Goal: Task Accomplishment & Management: Manage account settings

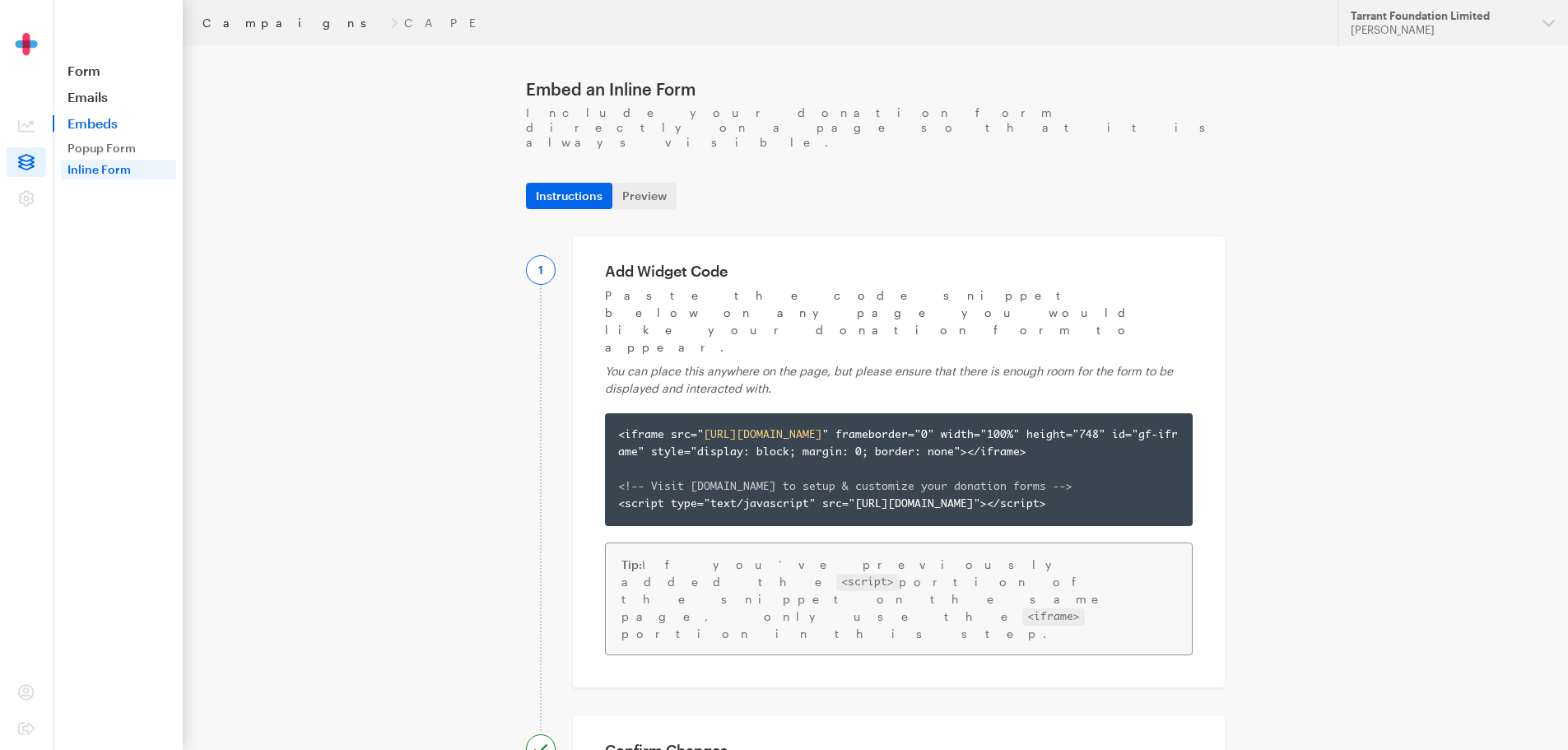
click at [239, 26] on link "Campaigns" at bounding box center [294, 23] width 182 height 13
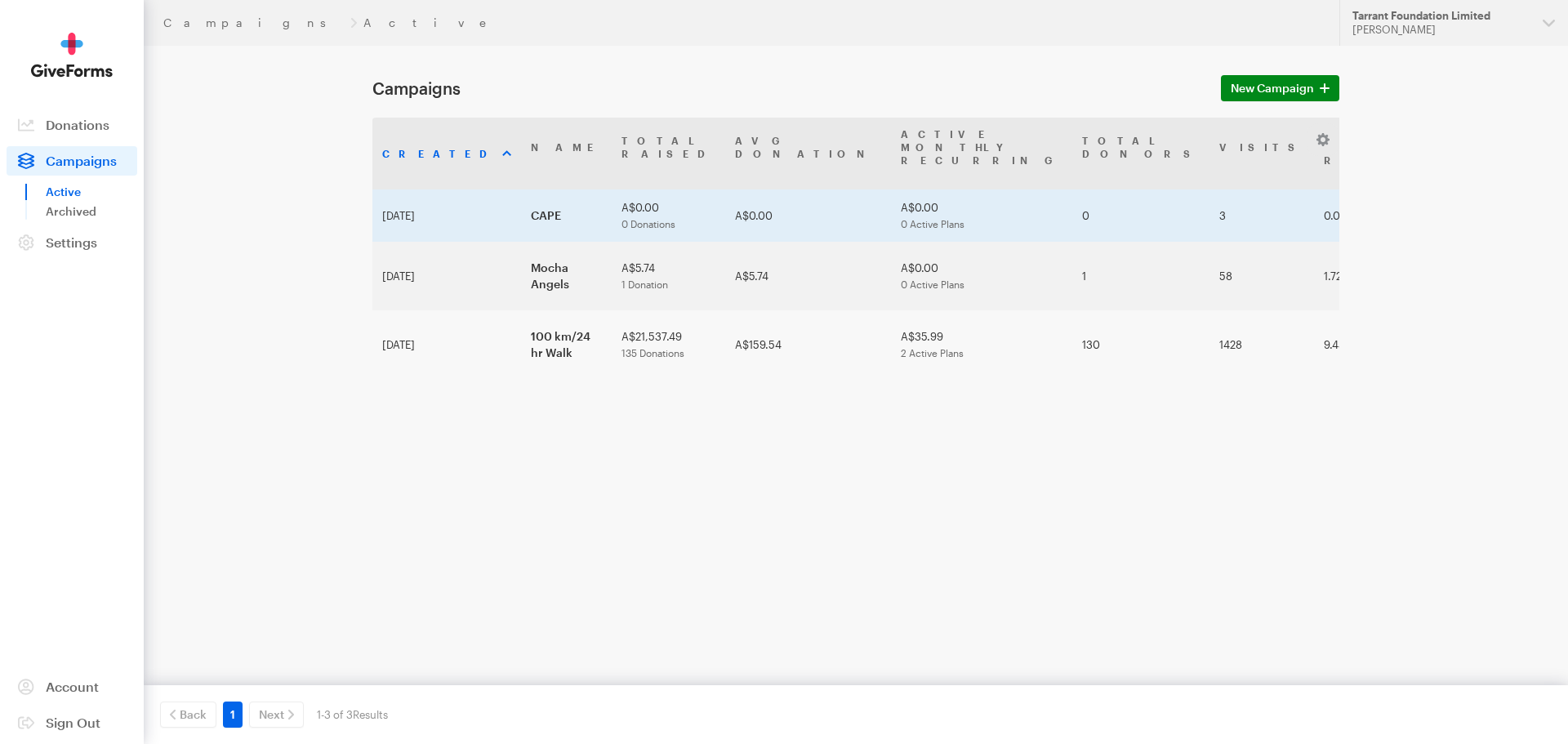
click at [521, 190] on td "CAPE" at bounding box center [566, 215] width 91 height 52
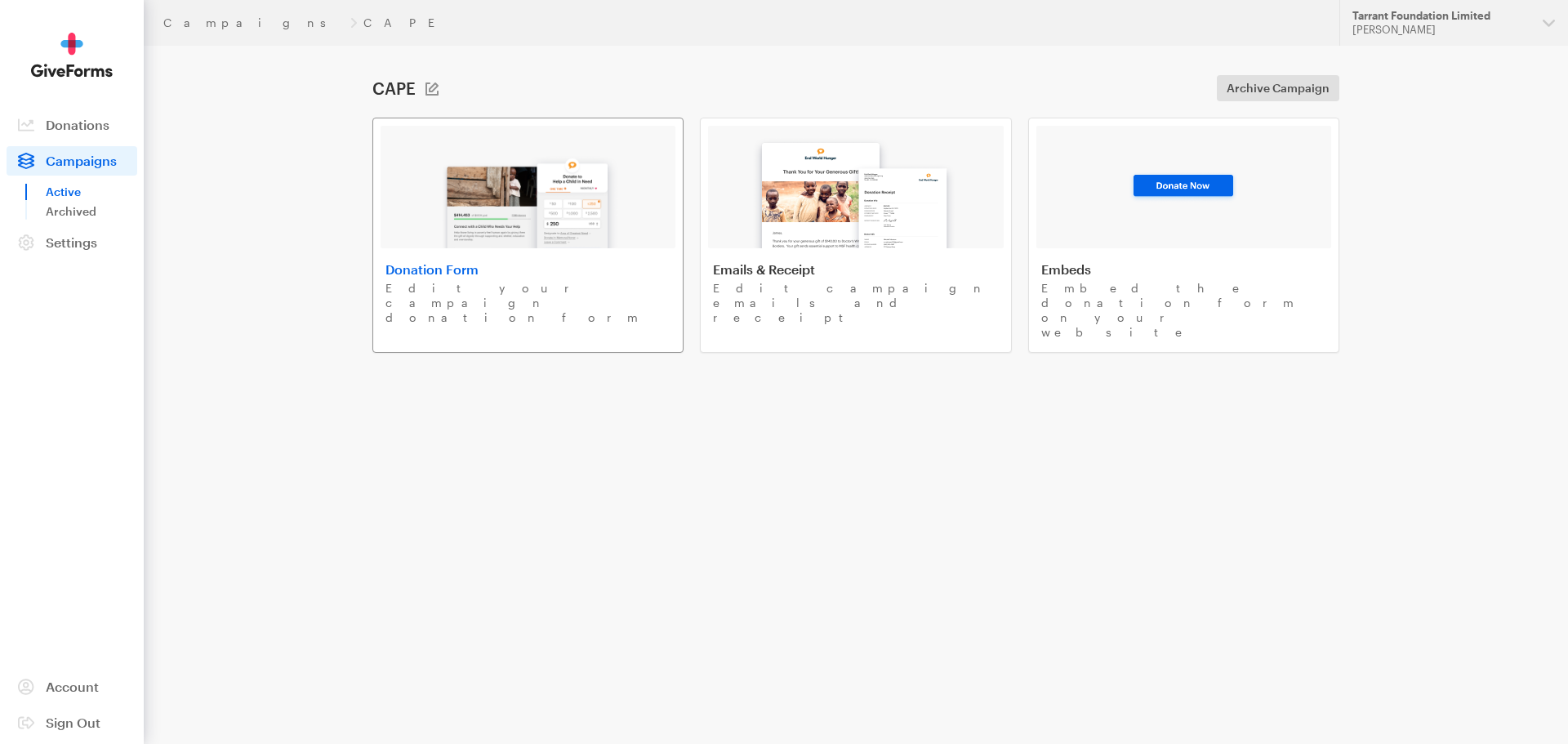
click at [497, 258] on link "Donation Form Edit your campaign donation form" at bounding box center [528, 235] width 311 height 235
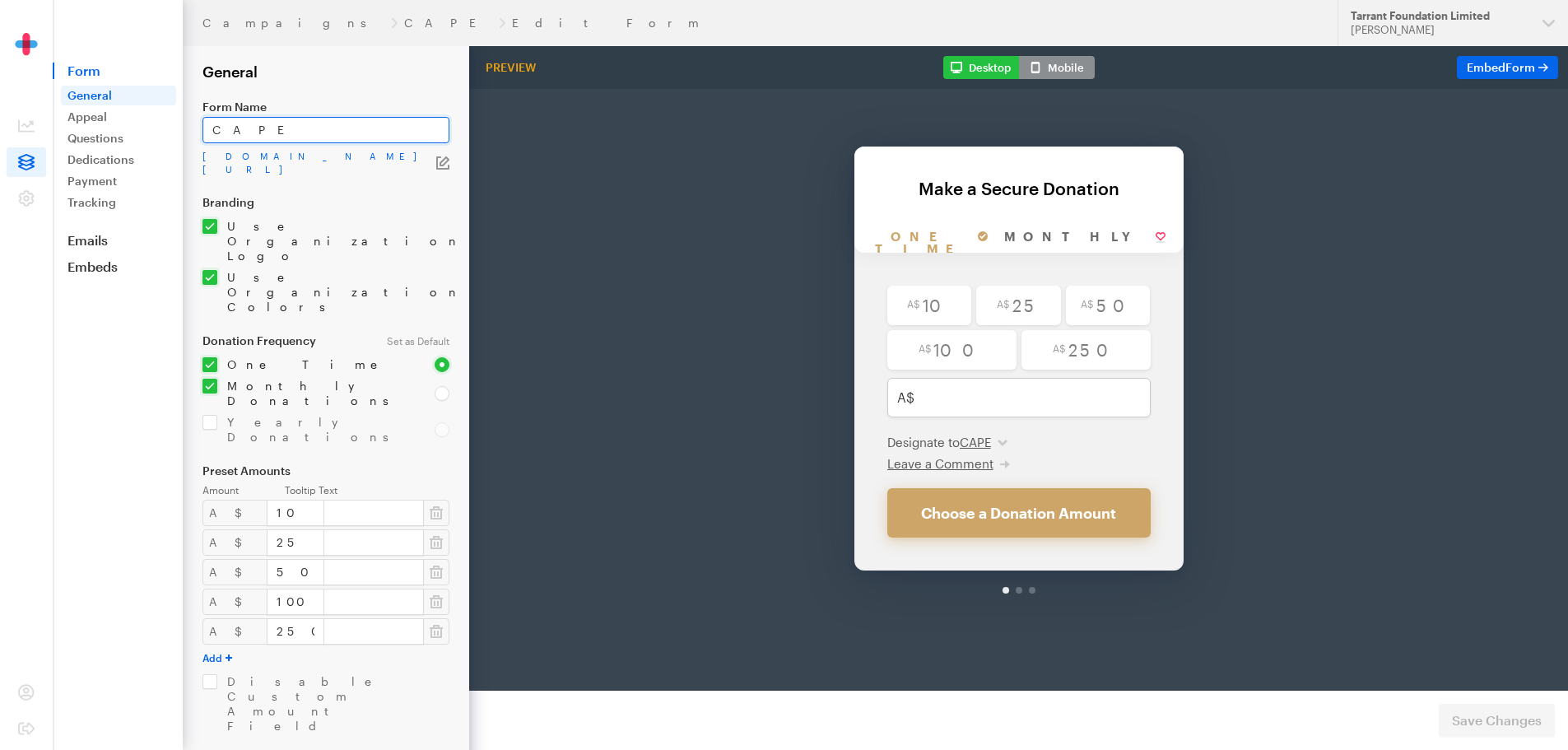
click at [267, 123] on input "CAPE" at bounding box center [326, 130] width 247 height 26
type input "t"
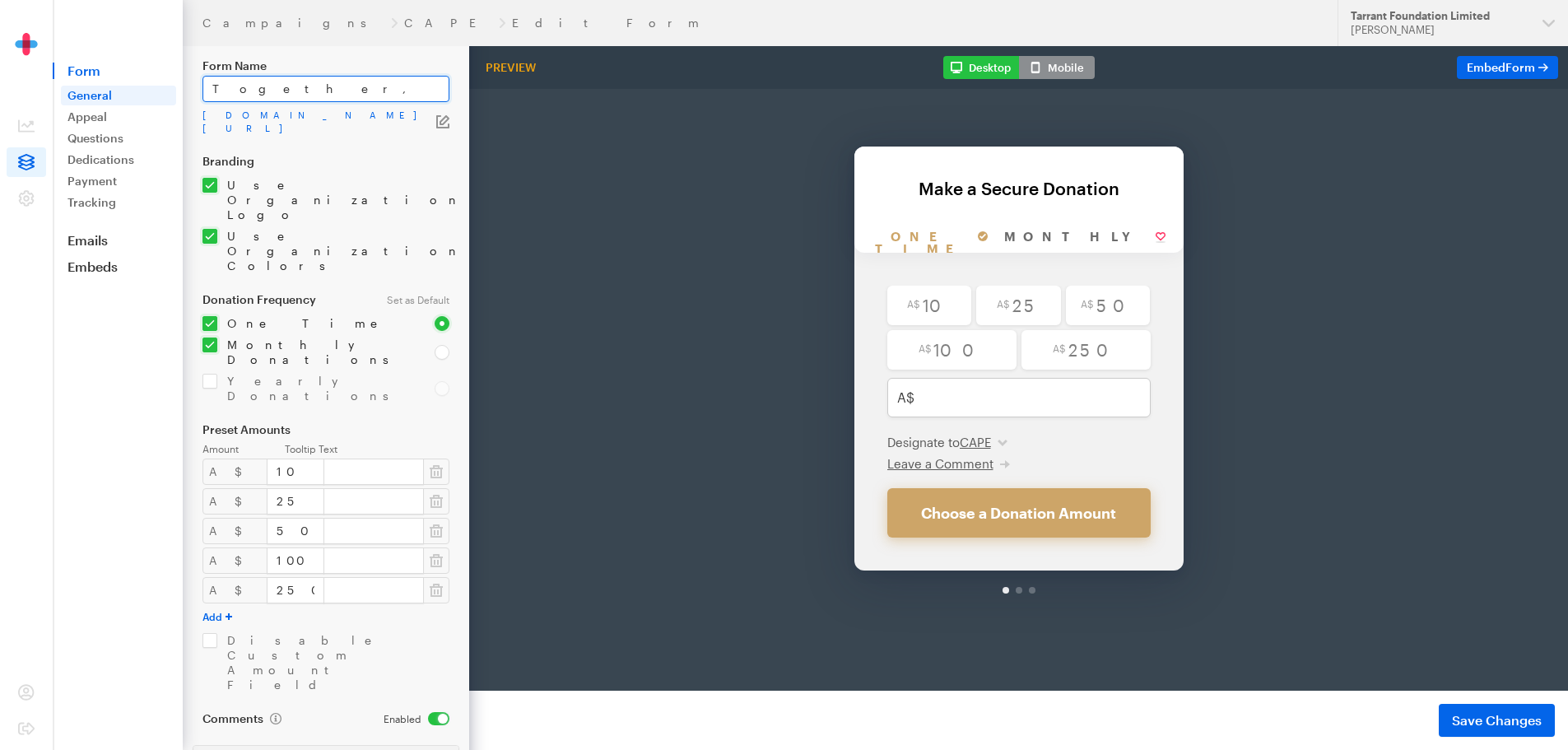
scroll to position [83, 0]
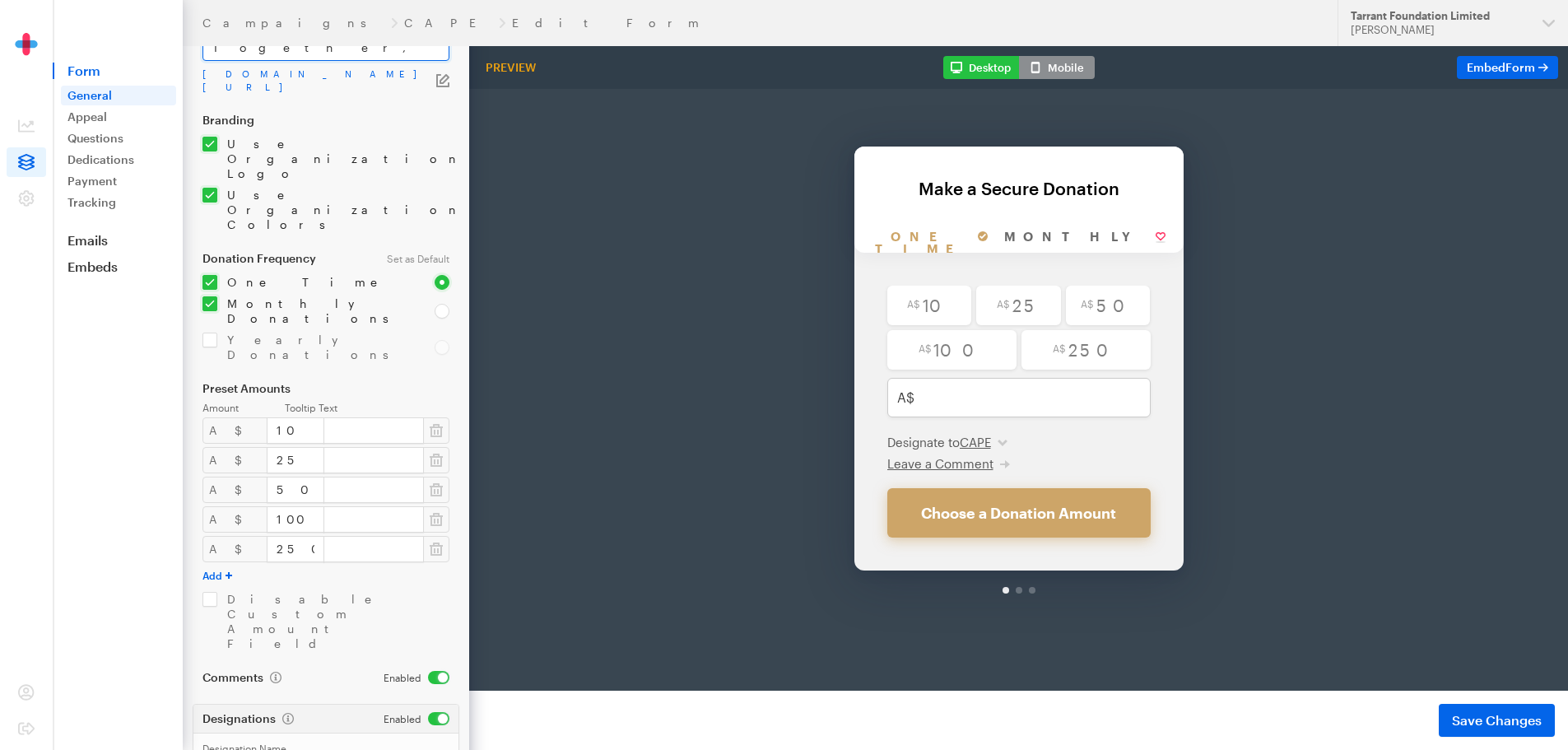
drag, startPoint x: 371, startPoint y: 47, endPoint x: 195, endPoint y: 39, distance: 176.2
click at [195, 39] on div "Campaigns CAPE Edit Form Updates Support Tarrant Foundation Limited Jenni Tarra…" at bounding box center [784, 463] width 1568 height 1091
type input "Together, Everyone Matters"
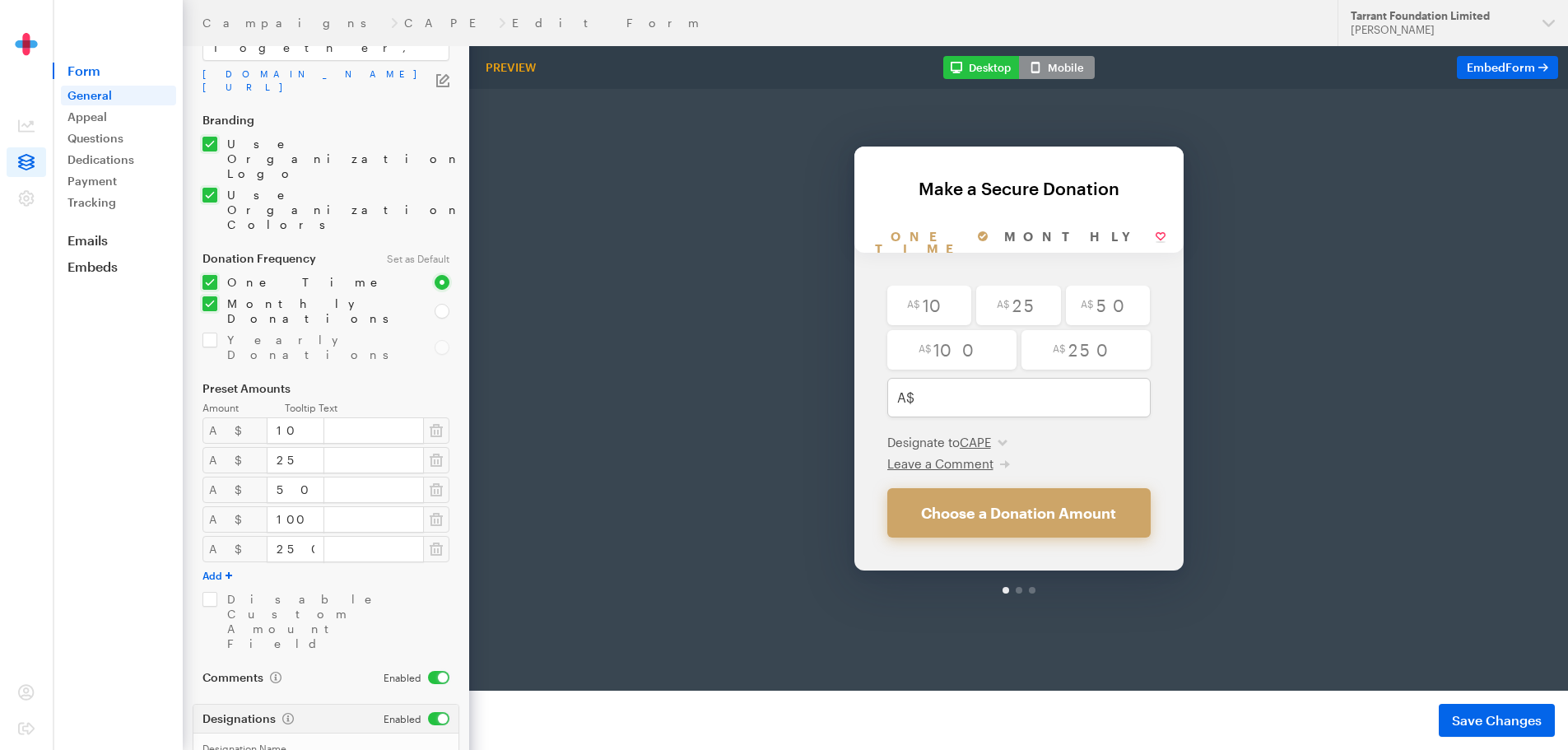
paste input "Together, Everyone Matters"
type input "Together, Everyone Matters"
click at [1475, 726] on span "Save Changes" at bounding box center [1497, 720] width 90 height 19
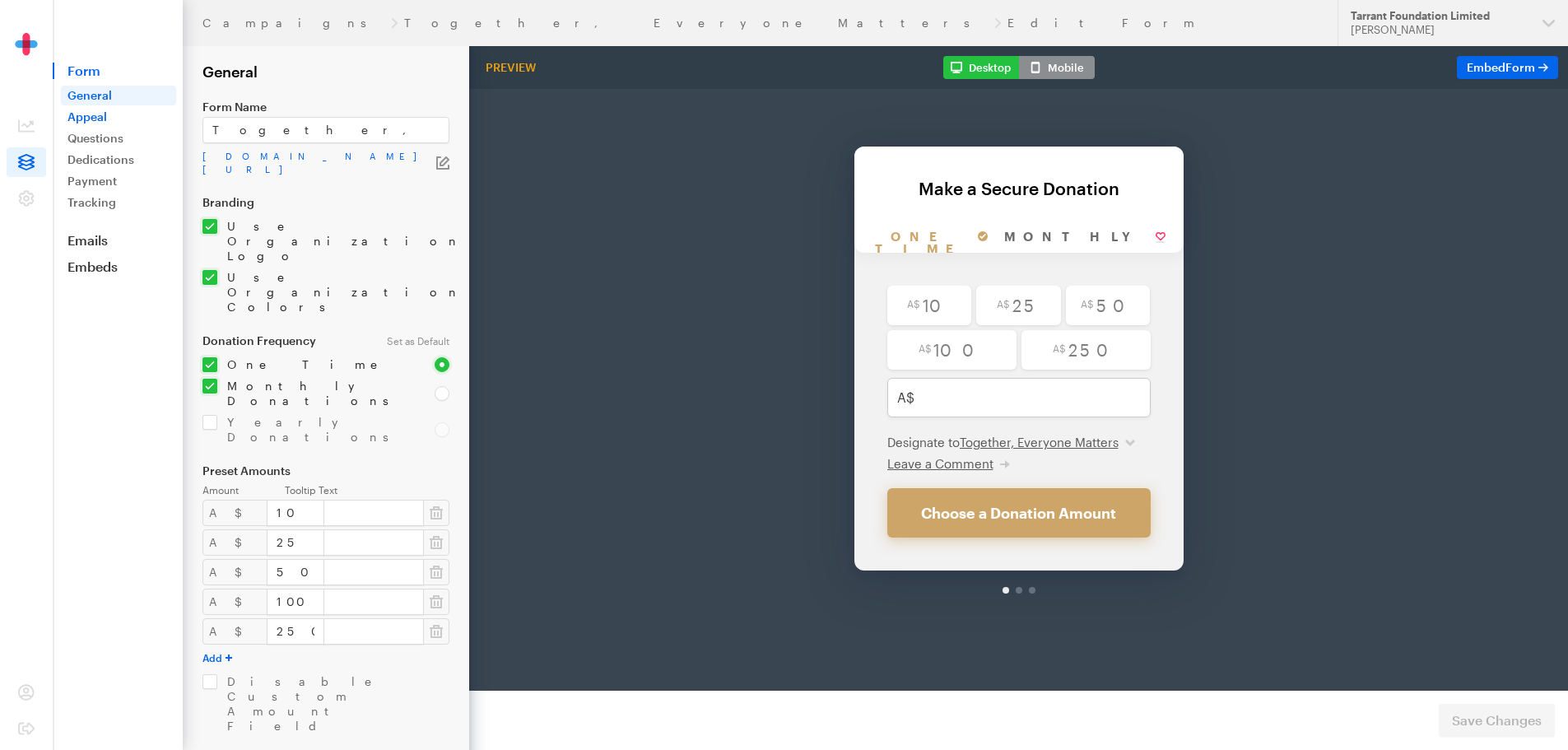
click at [76, 115] on link "Appeal" at bounding box center [119, 116] width 115 height 19
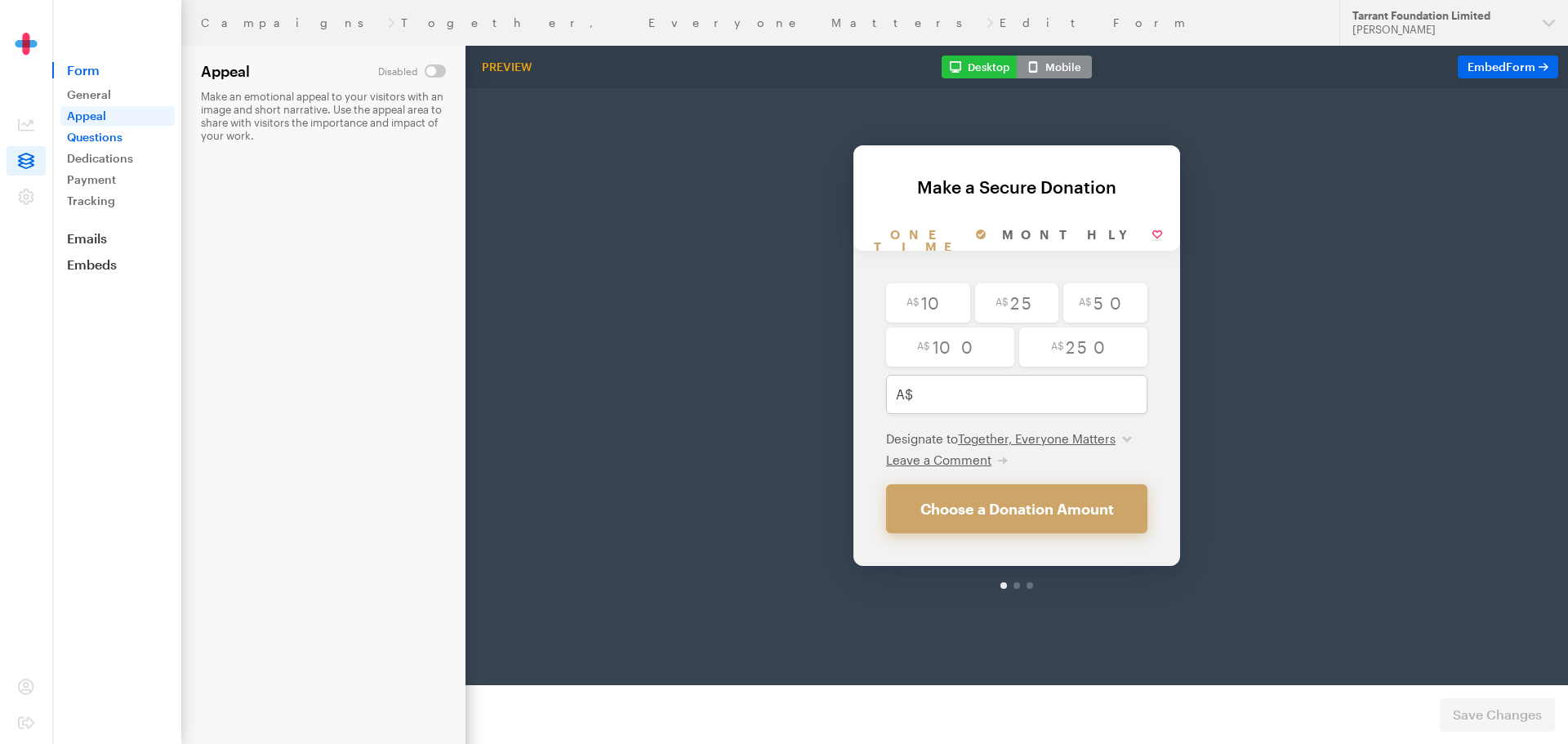
click at [86, 134] on link "Questions" at bounding box center [118, 137] width 114 height 19
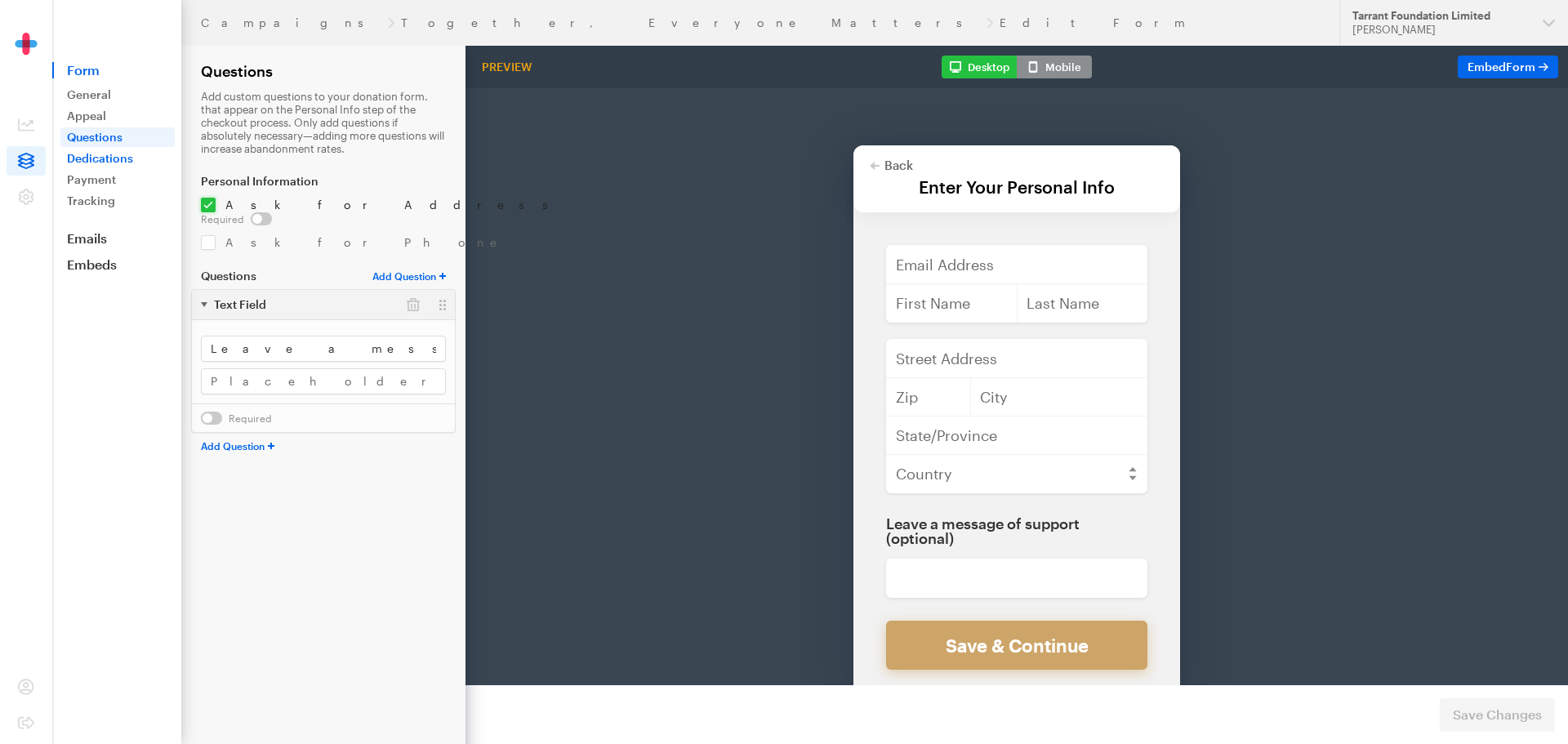
click at [90, 155] on link "Dedications" at bounding box center [118, 158] width 114 height 19
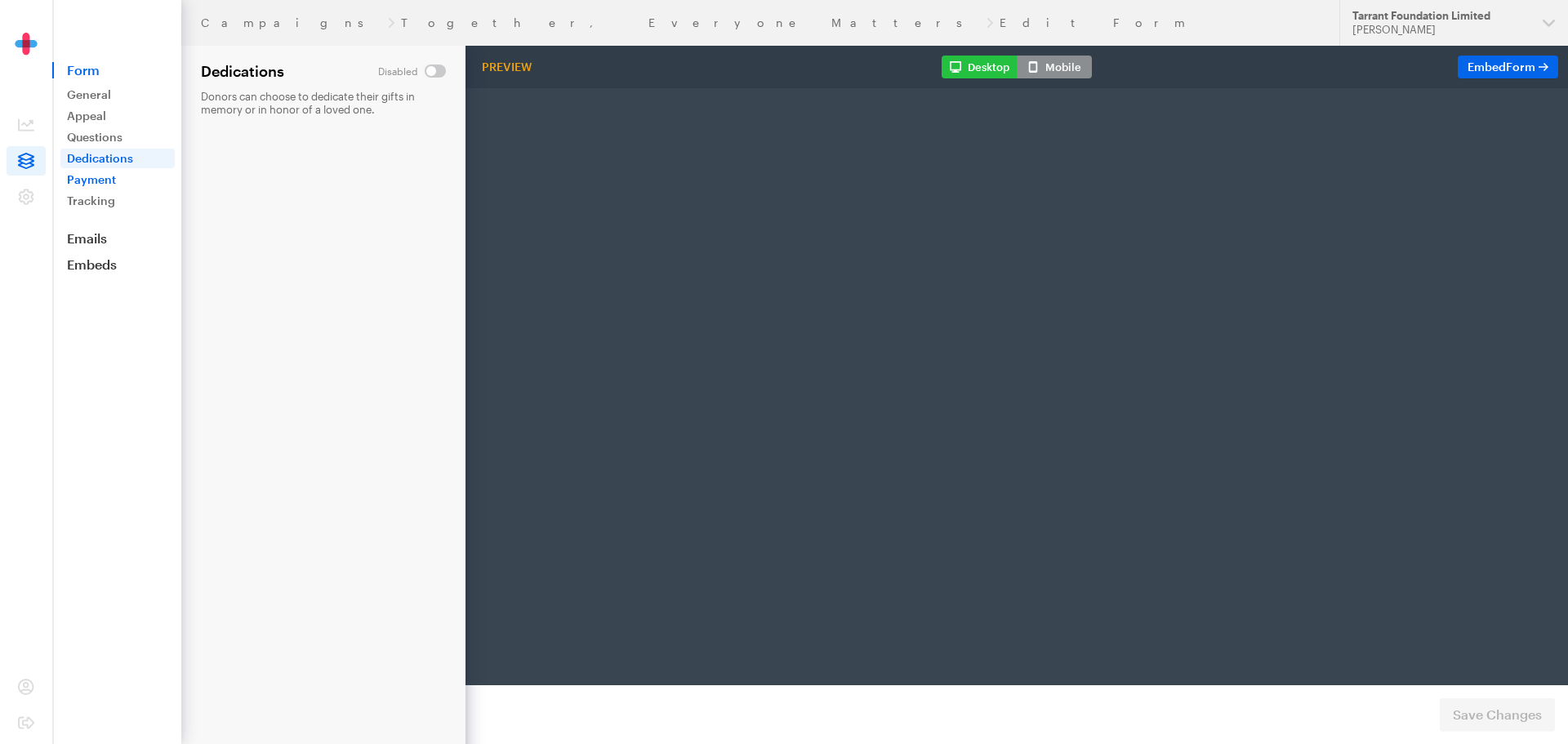
click at [98, 177] on link "Payment" at bounding box center [118, 179] width 114 height 19
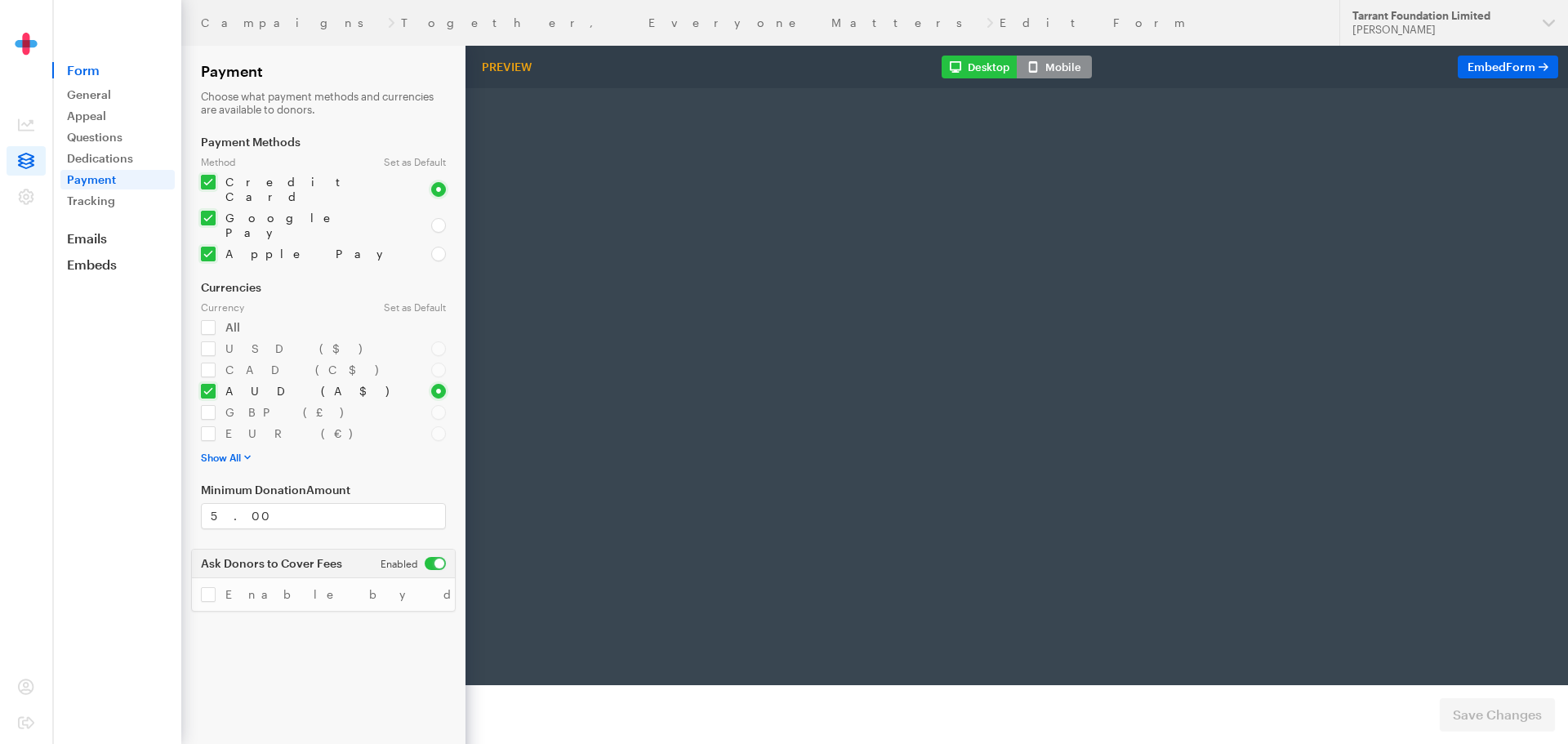
radio input "true"
type input "250"
type input "test@test.com"
type input "first"
type input "last"
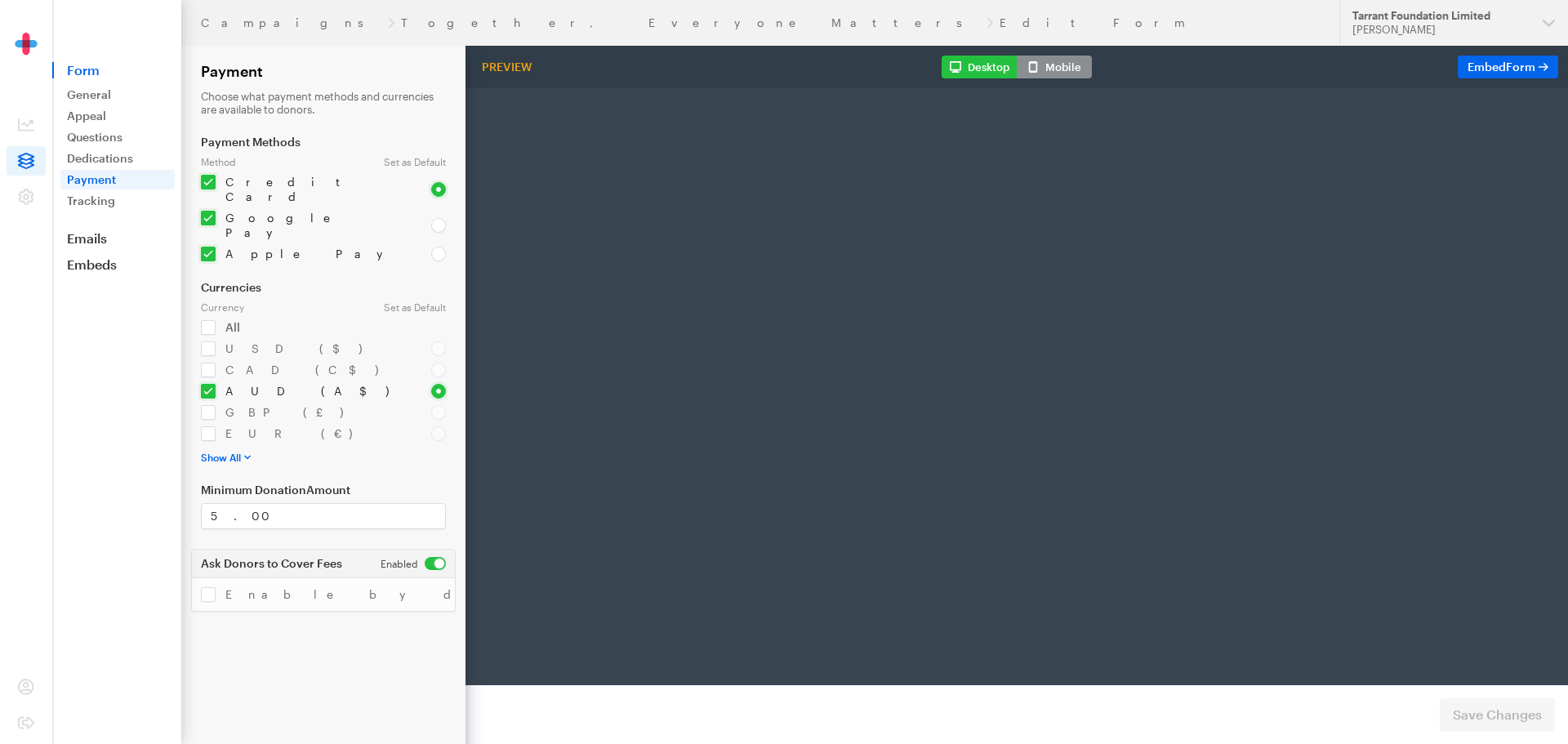
type input "address"
type input "892345"
type input "Los Angelis"
type input "CA"
select select "US"
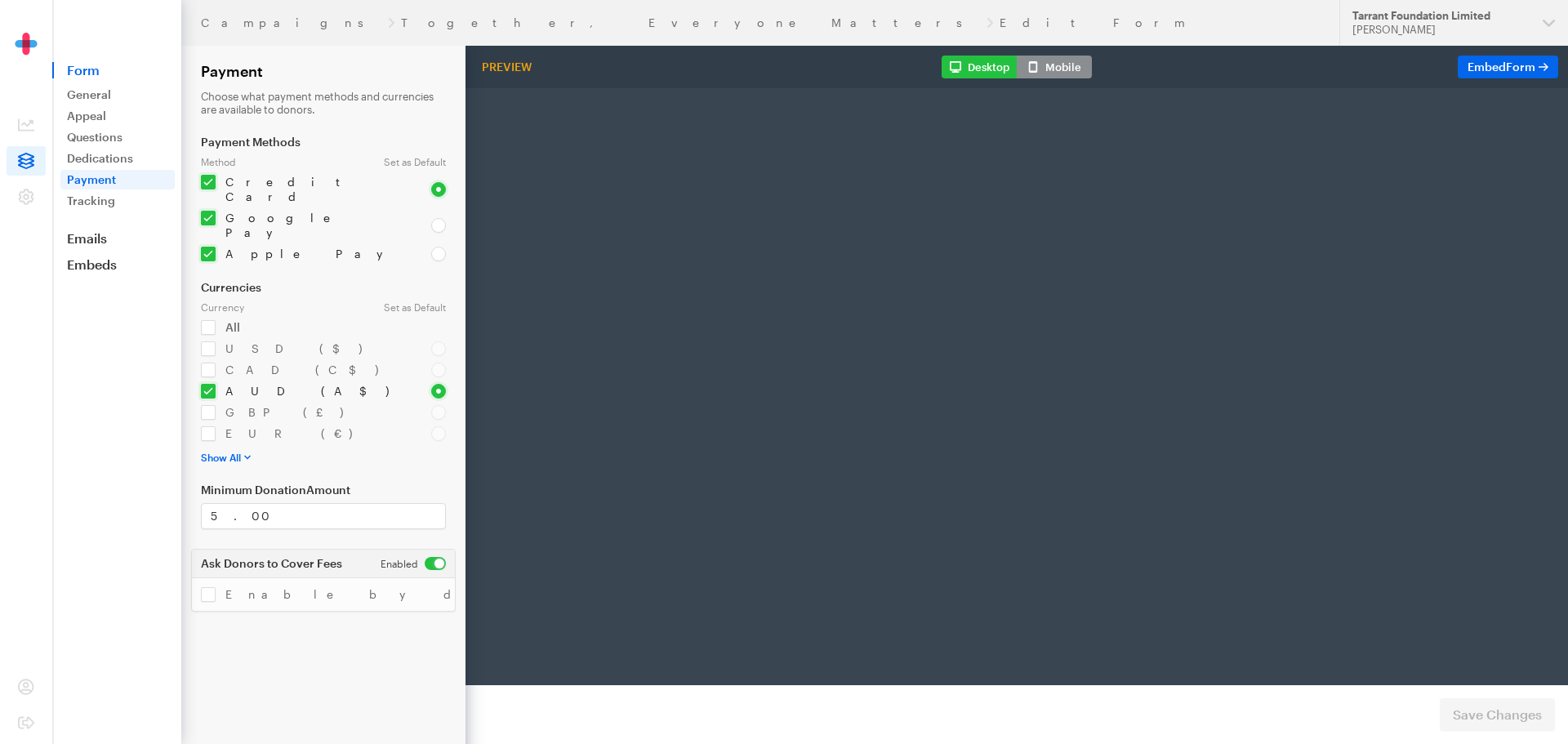
checkbox input "false"
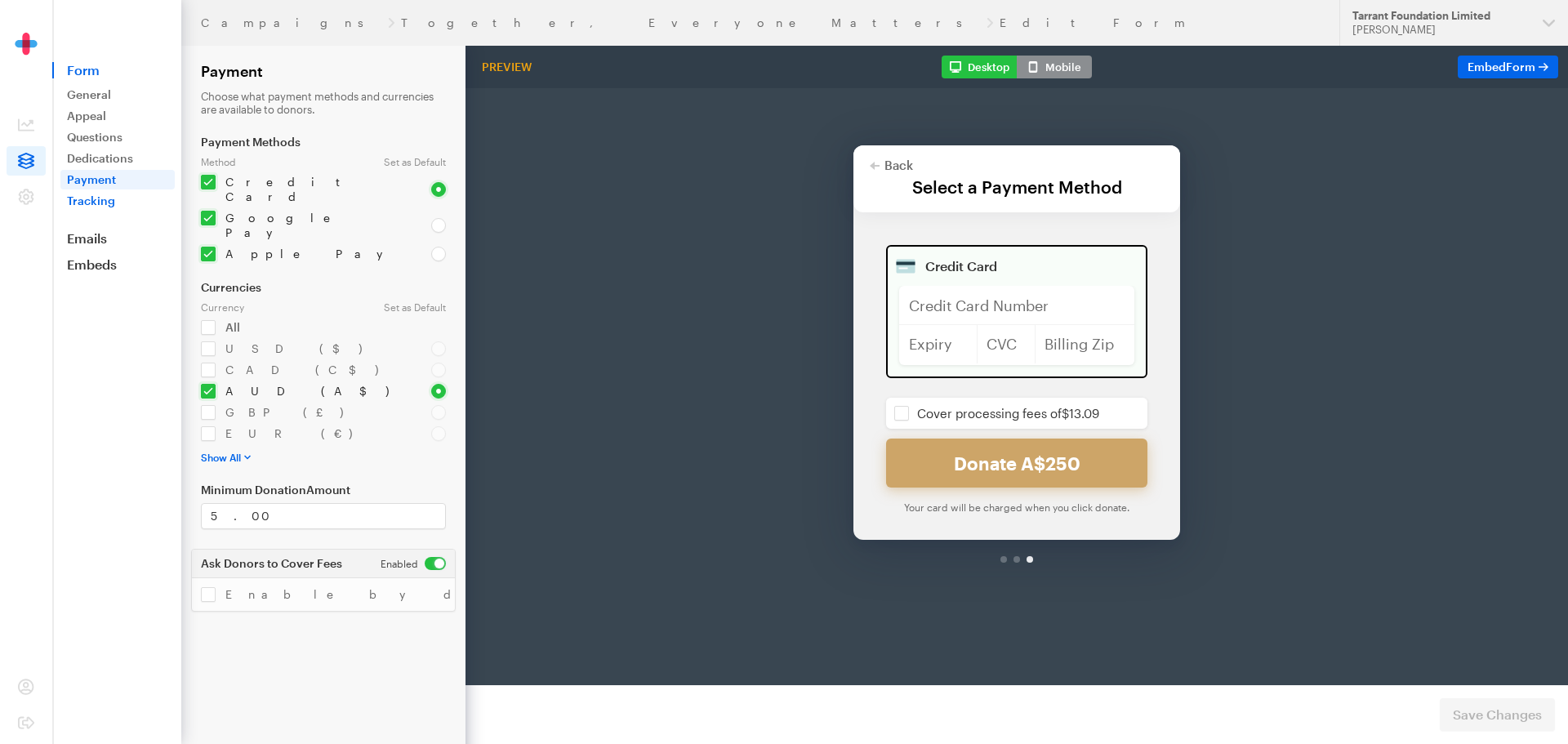
click at [98, 197] on link "Tracking" at bounding box center [118, 200] width 114 height 19
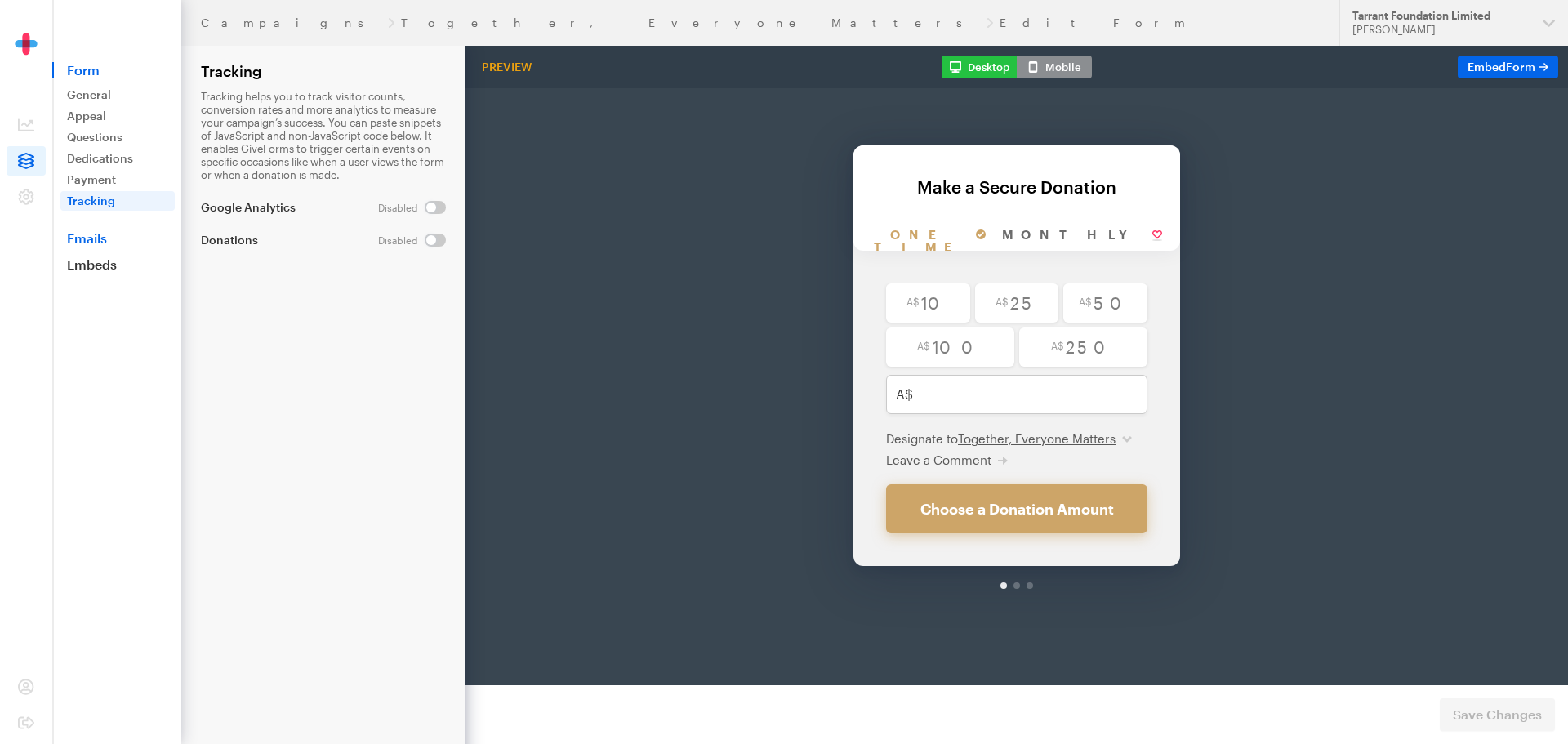
click at [99, 235] on link "Emails" at bounding box center [117, 239] width 129 height 17
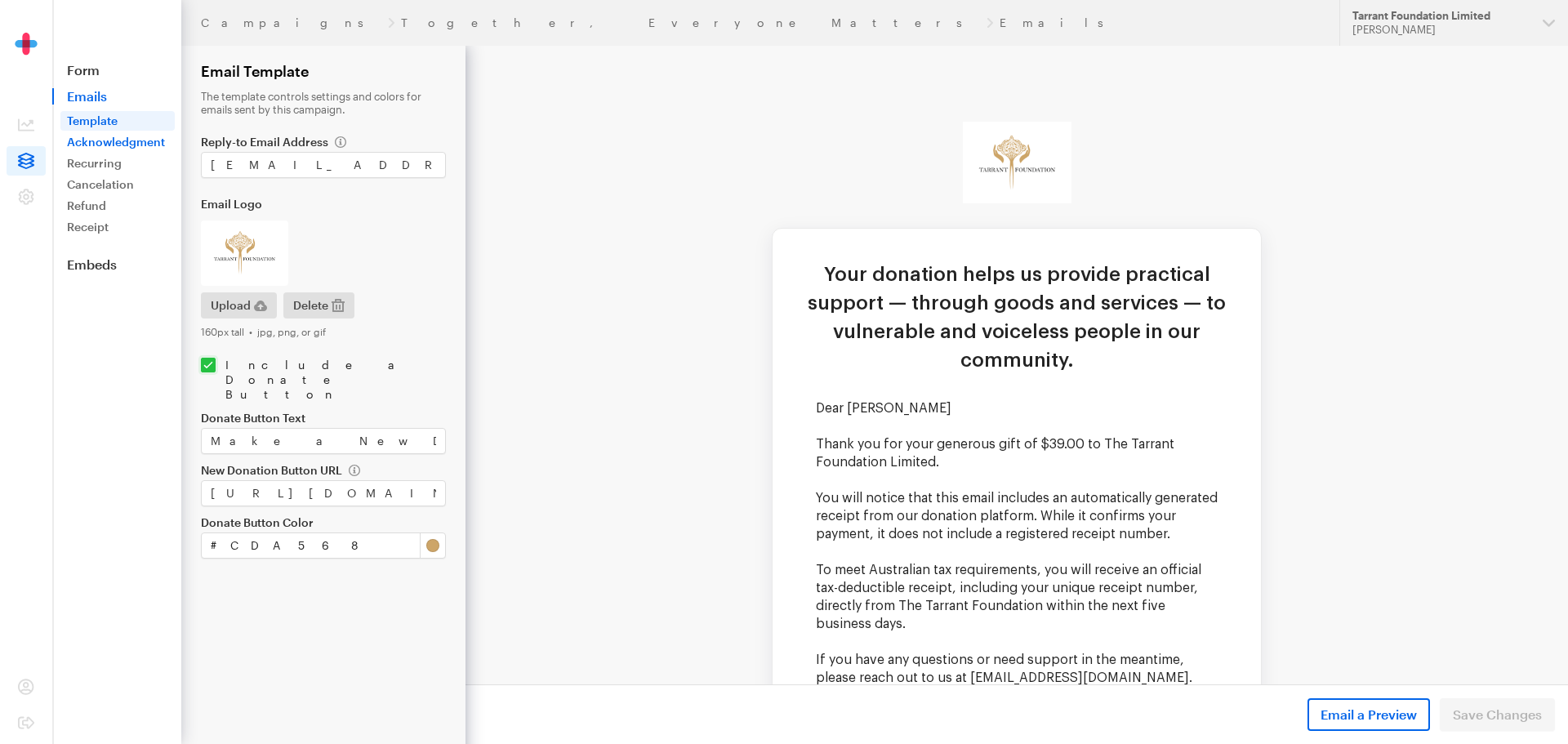
click at [101, 140] on link "Acknowledgment" at bounding box center [118, 142] width 114 height 19
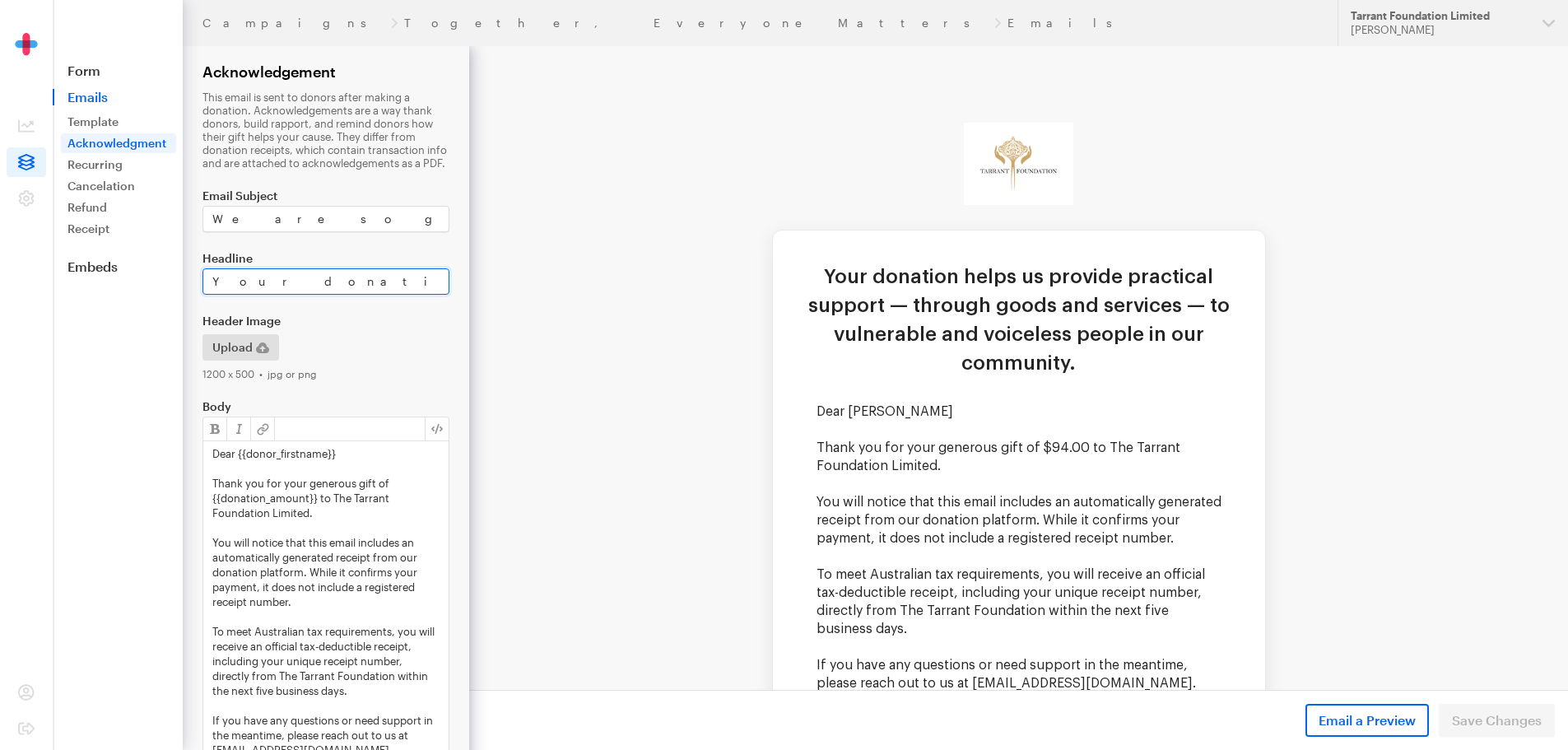
click at [430, 278] on input "Your donation helps us provide practical support — through goods and services —…" at bounding box center [326, 282] width 247 height 26
type input "Your donation helps us provide practical support — through goods and services —…"
click at [340, 307] on form "Campaigns Together, Everyone Matters Emails Acknowledgement This email is sent …" at bounding box center [234, 485] width 469 height 971
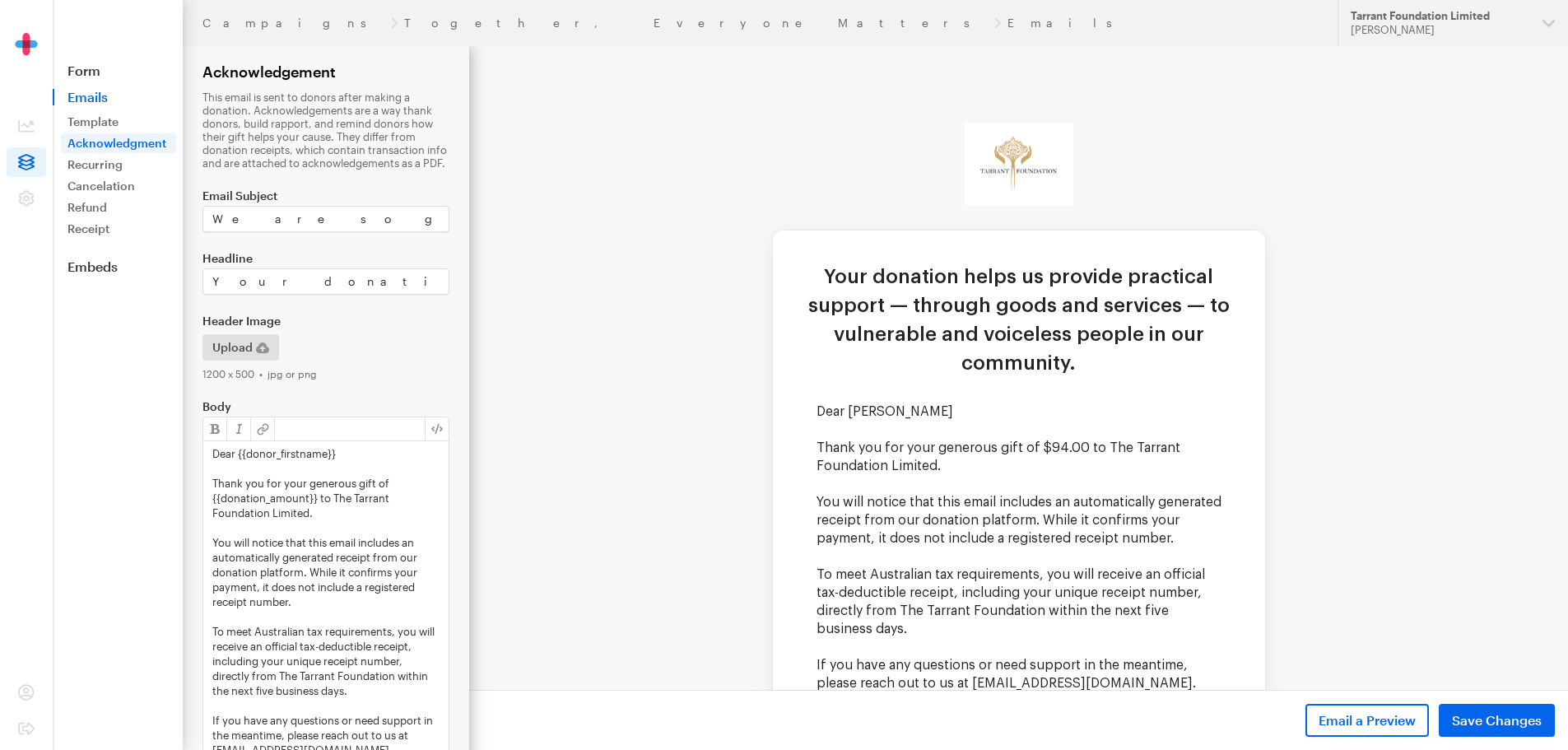
click at [640, 375] on td "Your donation helps us provide practical support — through goods and services —…" at bounding box center [1018, 567] width 1099 height 1043
click at [1514, 718] on span "Save Changes" at bounding box center [1497, 720] width 90 height 19
click at [598, 340] on td "Your donation helps us provide practical support — through goods and services —…" at bounding box center [1018, 567] width 1099 height 1043
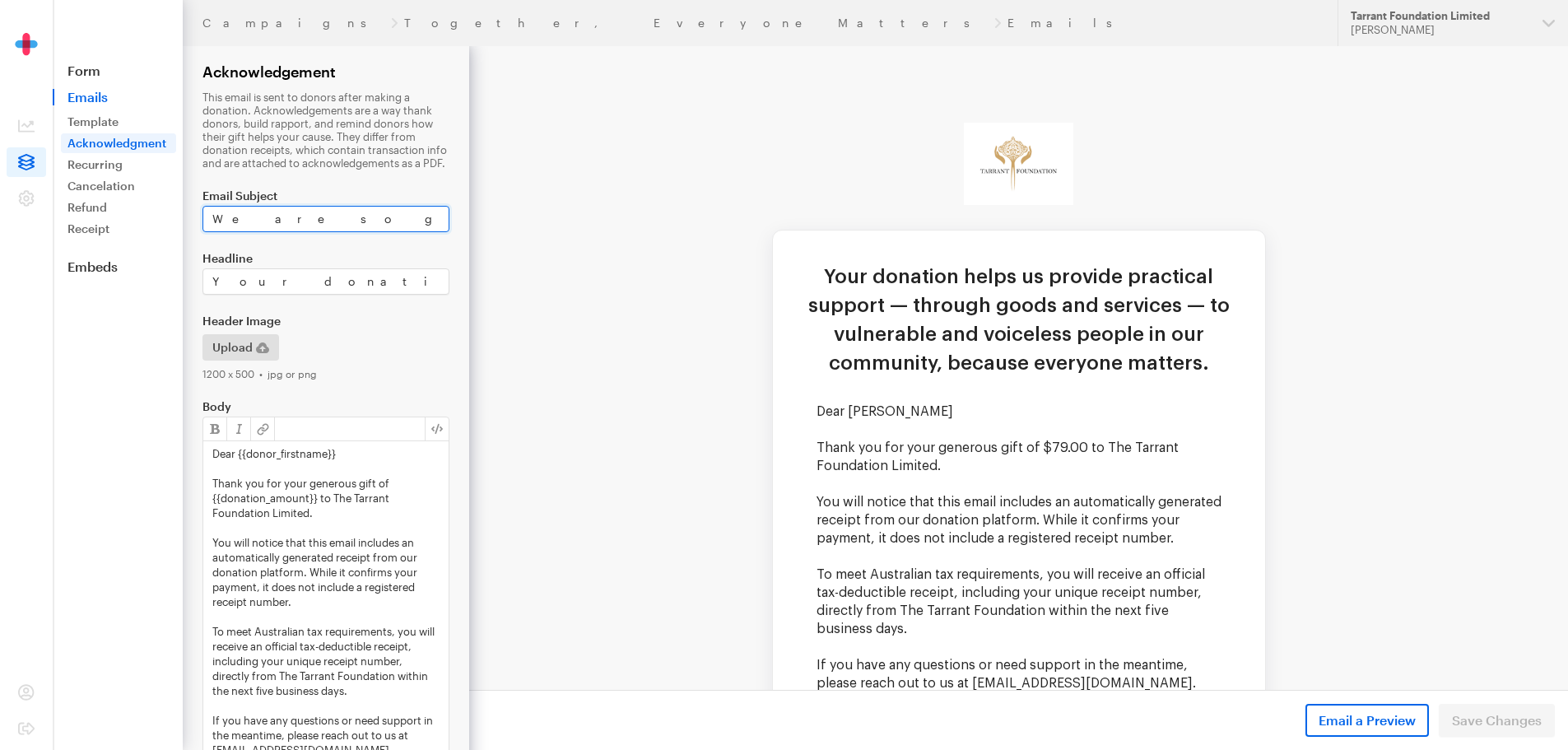
click at [409, 222] on input "We are so grateful for your donation to The Tarrant Foundation" at bounding box center [326, 219] width 247 height 26
click at [616, 282] on td "Your donation helps us provide practical support — through goods and services —…" at bounding box center [1018, 567] width 1099 height 1043
